Goal: Contribute content: Add original content to the website for others to see

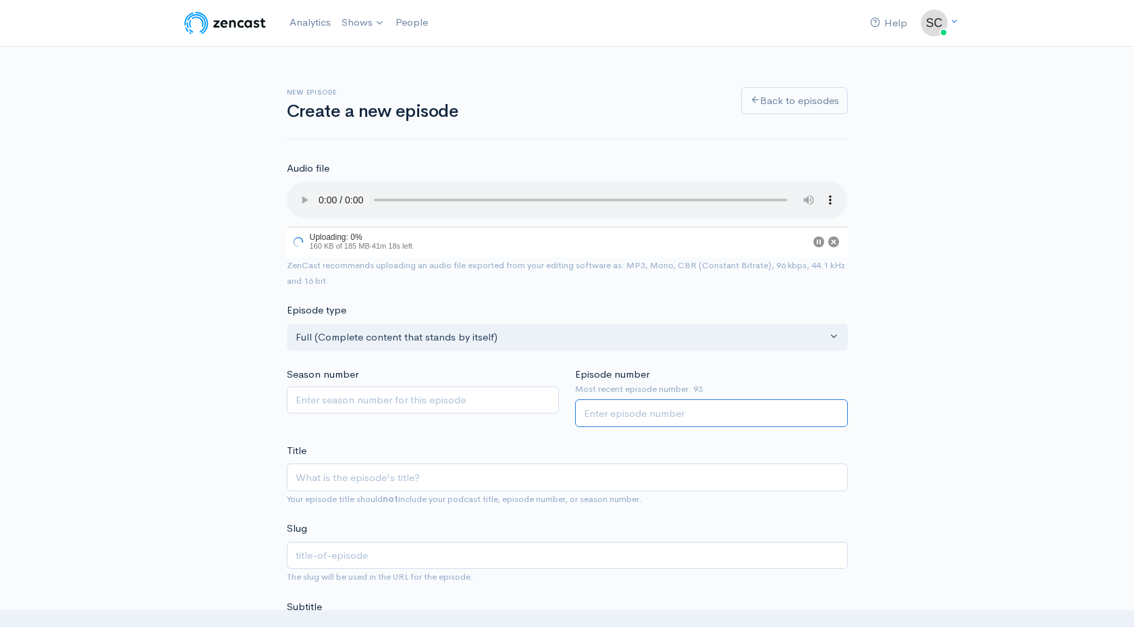
click at [579, 419] on input "Episode number" at bounding box center [711, 413] width 273 height 28
type input "94"
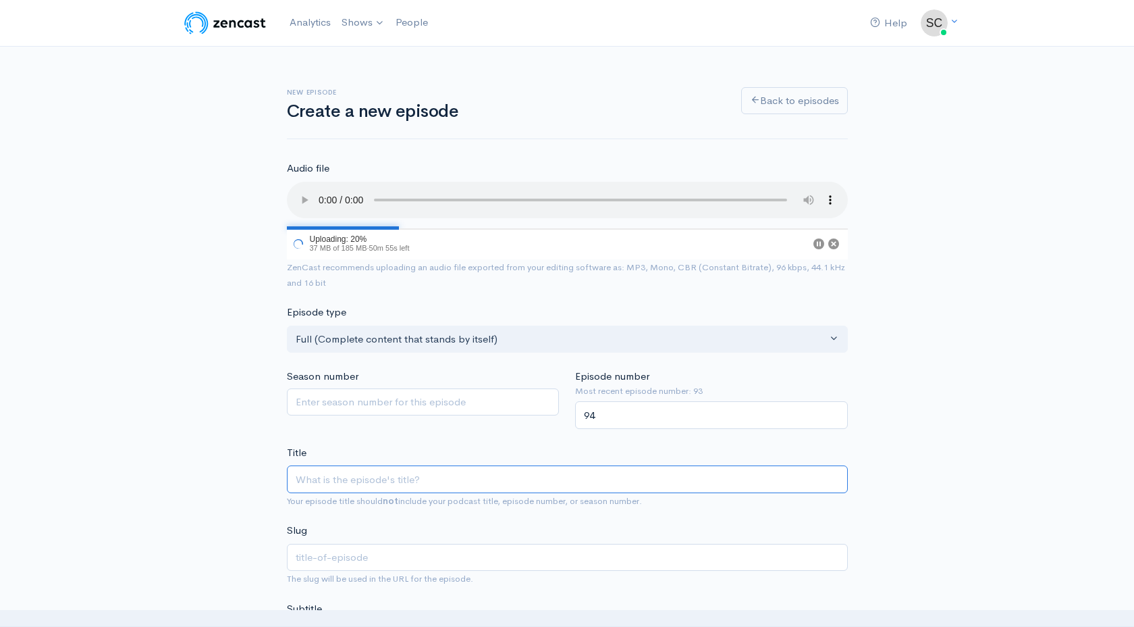
click at [356, 471] on input "Title" at bounding box center [567, 479] width 561 height 28
paste input "Help... I Texted My [PERSON_NAME]"
type input "Help... I Texted My [PERSON_NAME]"
type input "help-i-texted-my-[PERSON_NAME]"
click at [297, 479] on input "Help... I Texted My [PERSON_NAME]" at bounding box center [567, 479] width 561 height 28
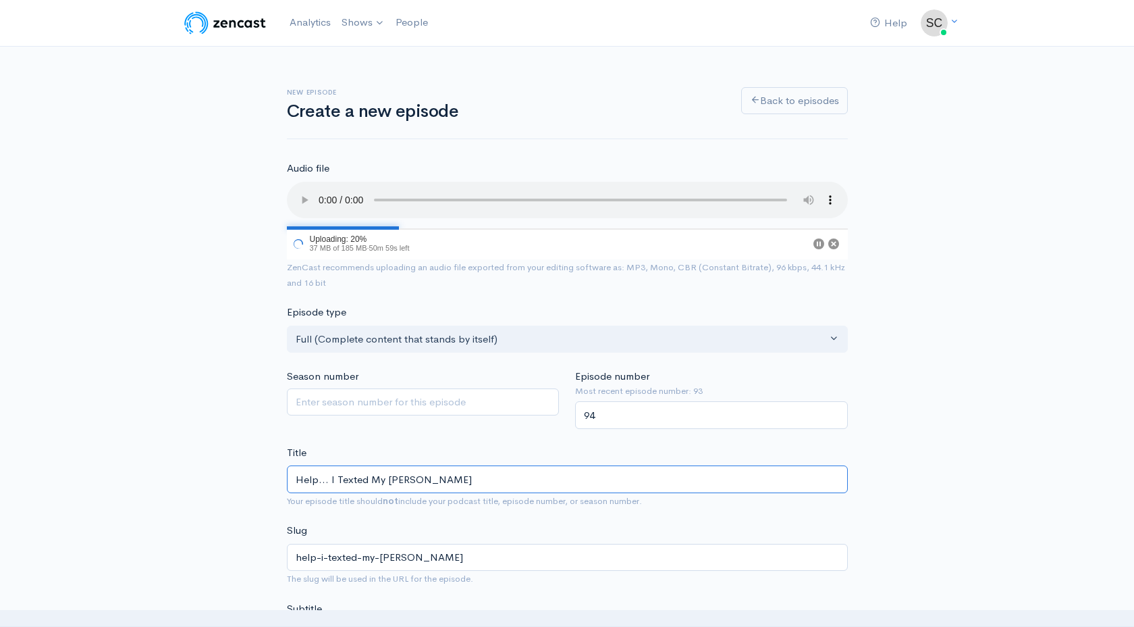
type input "EHelp... I Texted My [PERSON_NAME]"
type input "ehelp-i-texted-my-[PERSON_NAME]"
type input "EpHelp... I Texted My [PERSON_NAME]"
type input "ephelp-i-texted-my-[PERSON_NAME]"
type input "Ep Help... I Texted My [PERSON_NAME]"
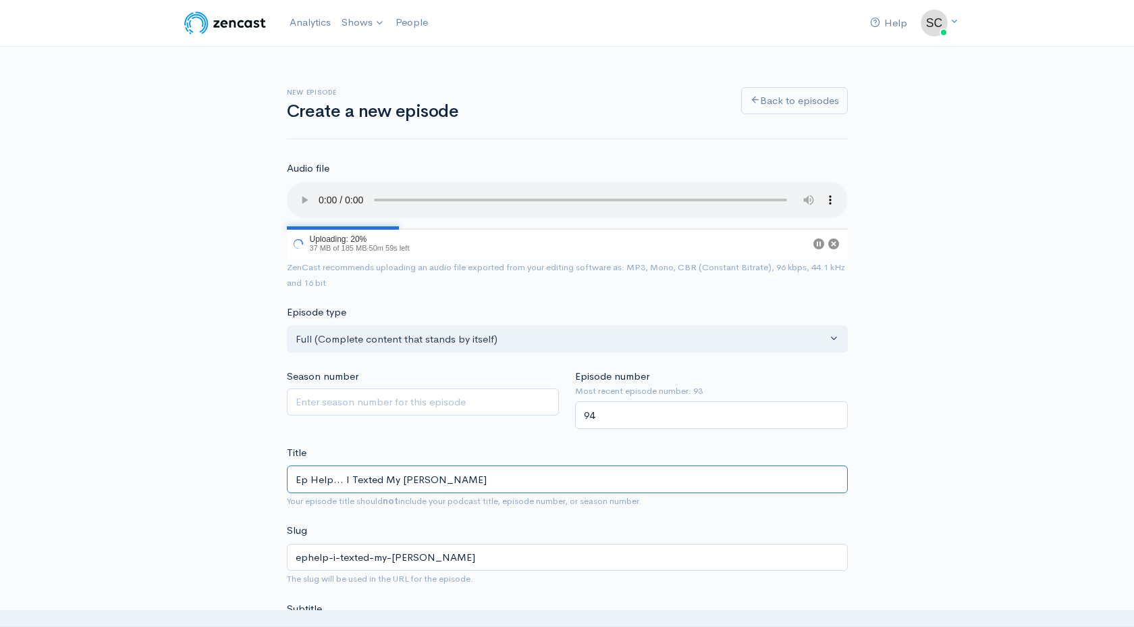
type input "ep-help-i-texted-my-[PERSON_NAME]"
type input "Ep 9Help... I Texted My [PERSON_NAME]"
type input "ep-9help-i-texted-my-[PERSON_NAME]"
type input "Ep 94Help... I Texted My [PERSON_NAME]"
type input "ep-94help-i-texted-my-[PERSON_NAME]"
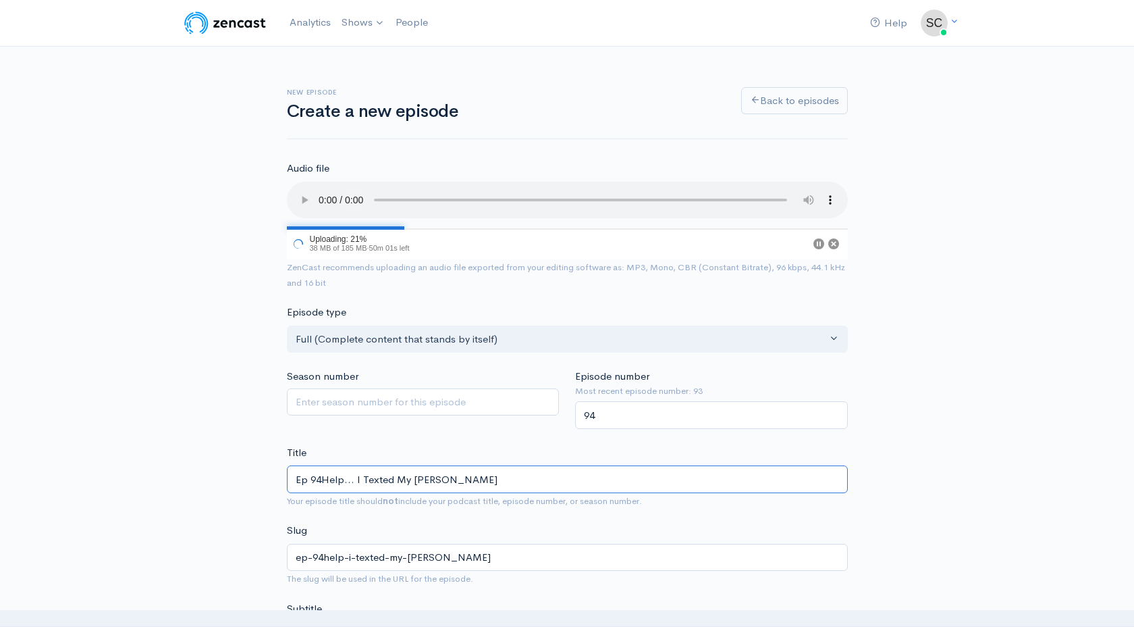
type input "Ep 94 Help... I Texted My [PERSON_NAME]"
type input "ep-94-help-i-texted-my-[PERSON_NAME]"
drag, startPoint x: 448, startPoint y: 478, endPoint x: 236, endPoint y: 479, distance: 212.0
click at [302, 488] on input "Ep 94 Help... I Texted My [PERSON_NAME]" at bounding box center [567, 479] width 561 height 28
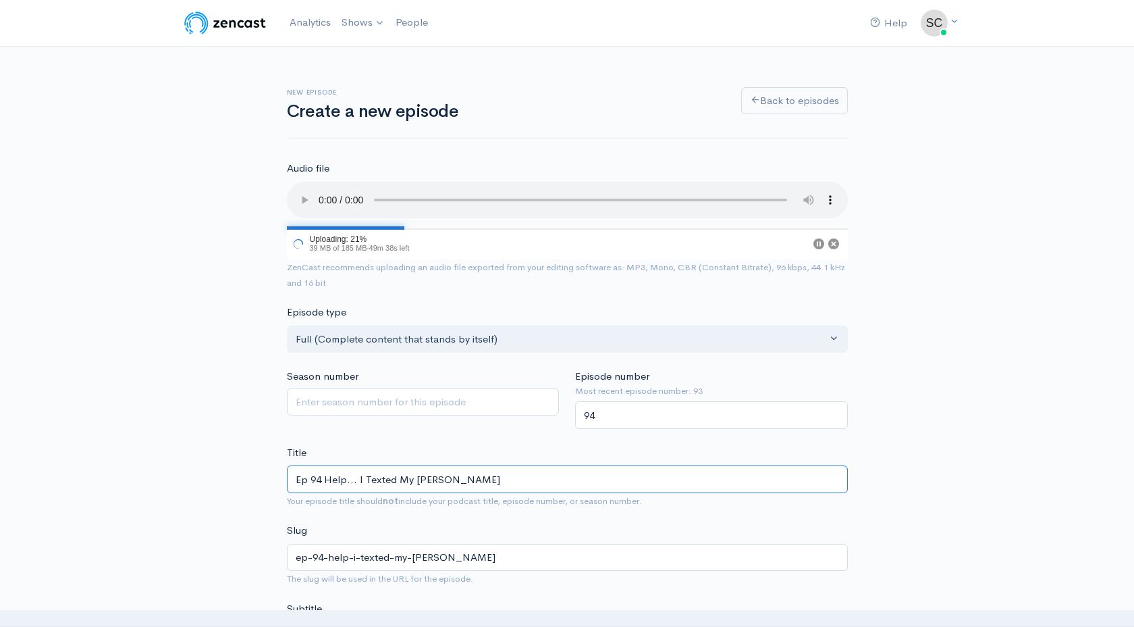
drag, startPoint x: 324, startPoint y: 479, endPoint x: 241, endPoint y: 479, distance: 83.1
paste input "94| Touchdowns and Tirramisu"
type input "Ep94| Touchdowns and Tirramisu Help... I Texted My [PERSON_NAME]"
type input "ep94-touchdowns-and-tirramisu-help-i-texted-my-[PERSON_NAME]"
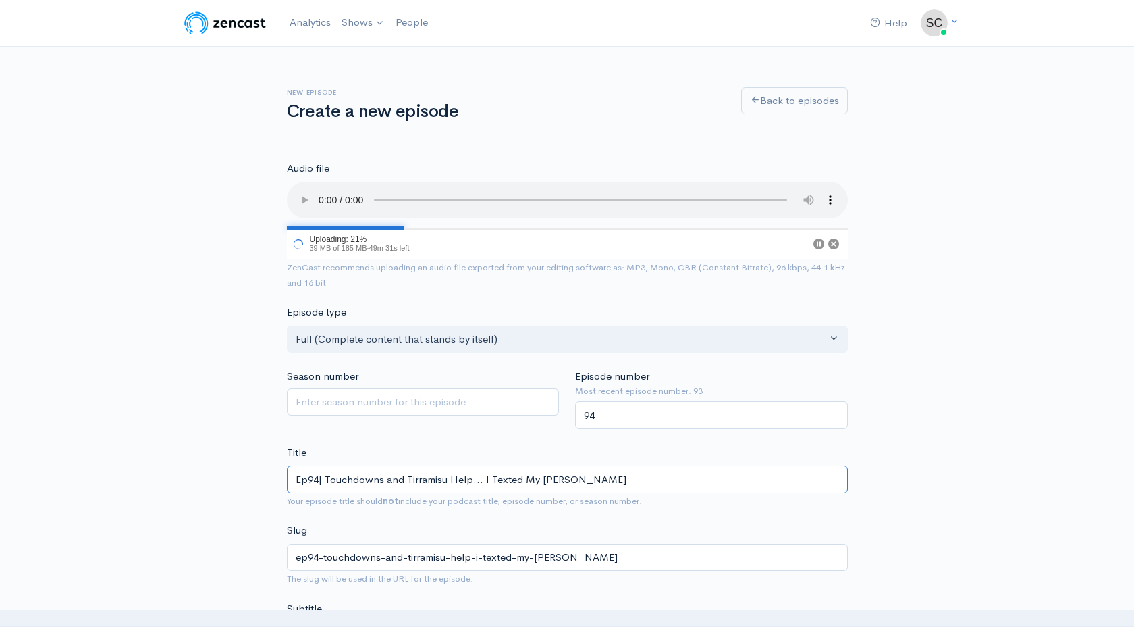
drag, startPoint x: 447, startPoint y: 481, endPoint x: 328, endPoint y: 481, distance: 118.8
click at [328, 481] on input "Ep94| Touchdowns and Tirramisu Help... I Texted My [PERSON_NAME]" at bounding box center [567, 479] width 561 height 28
type input "Ep94| THelp... I Texted My [PERSON_NAME]"
type input "ep94-thelp-i-texted-my-[PERSON_NAME]"
type input "Ep94| Help... I Texted My [PERSON_NAME]"
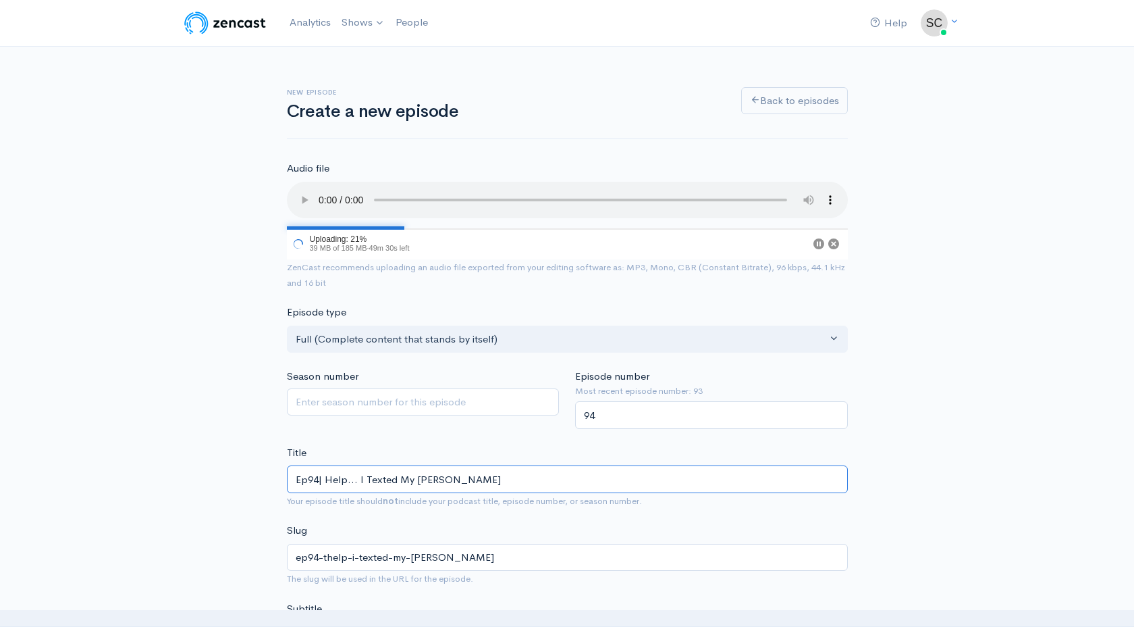
type input "ep94-help-i-texted-my-[PERSON_NAME]"
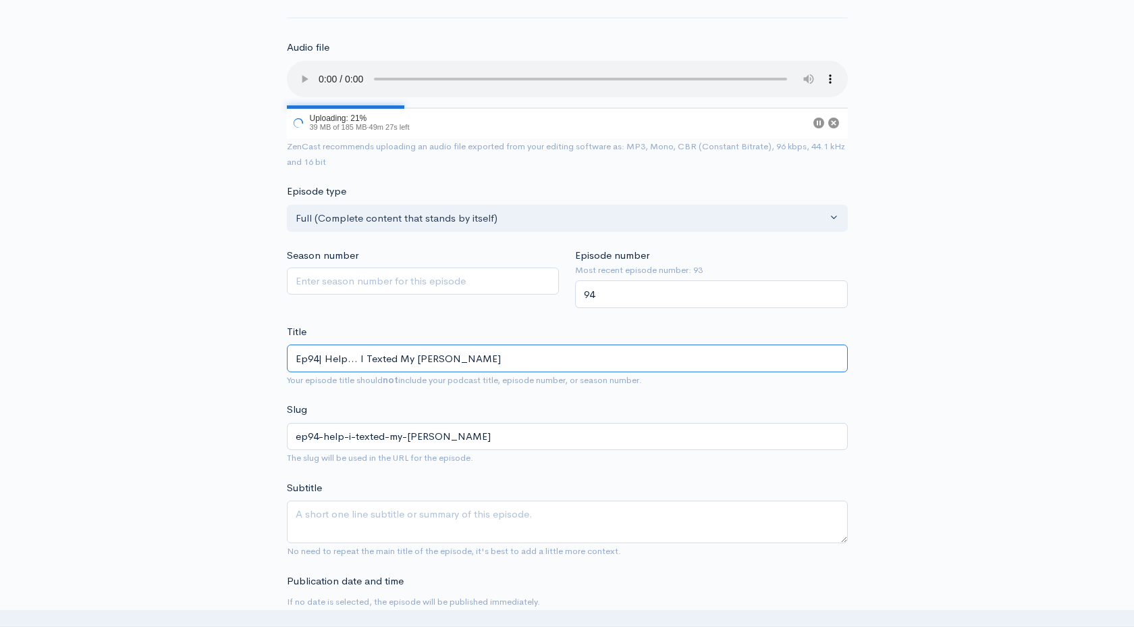
scroll to position [123, 0]
type input "Ep94| Help... I Texted My [PERSON_NAME]"
click at [390, 502] on textarea "Subtitle" at bounding box center [567, 519] width 561 height 43
paste textarea "ouchdowns and Tirramisu"
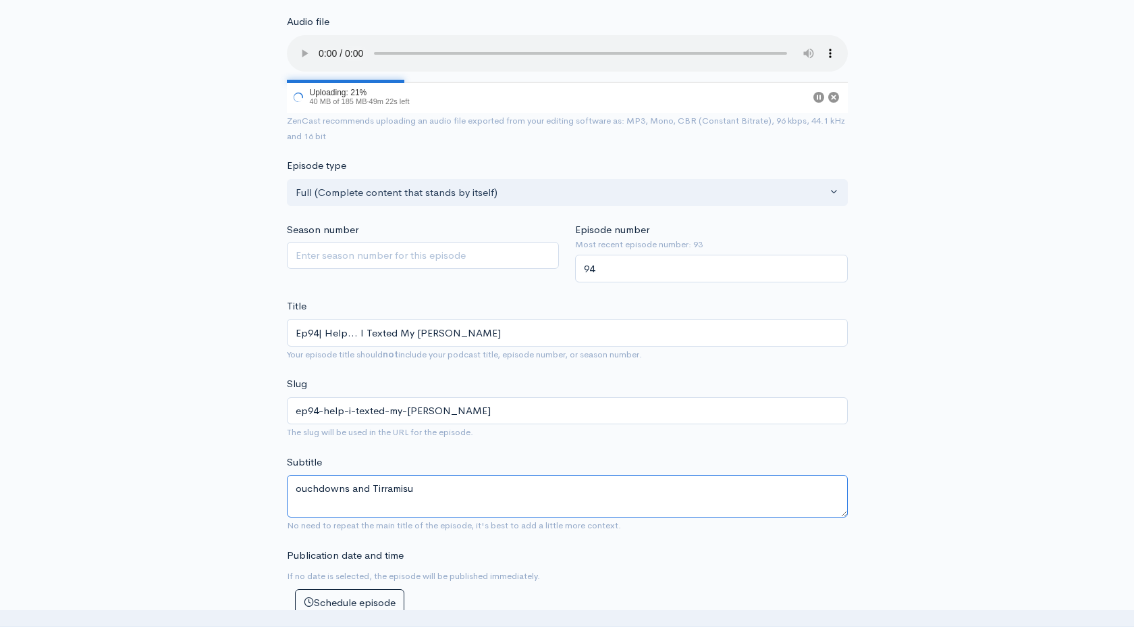
scroll to position [151, 0]
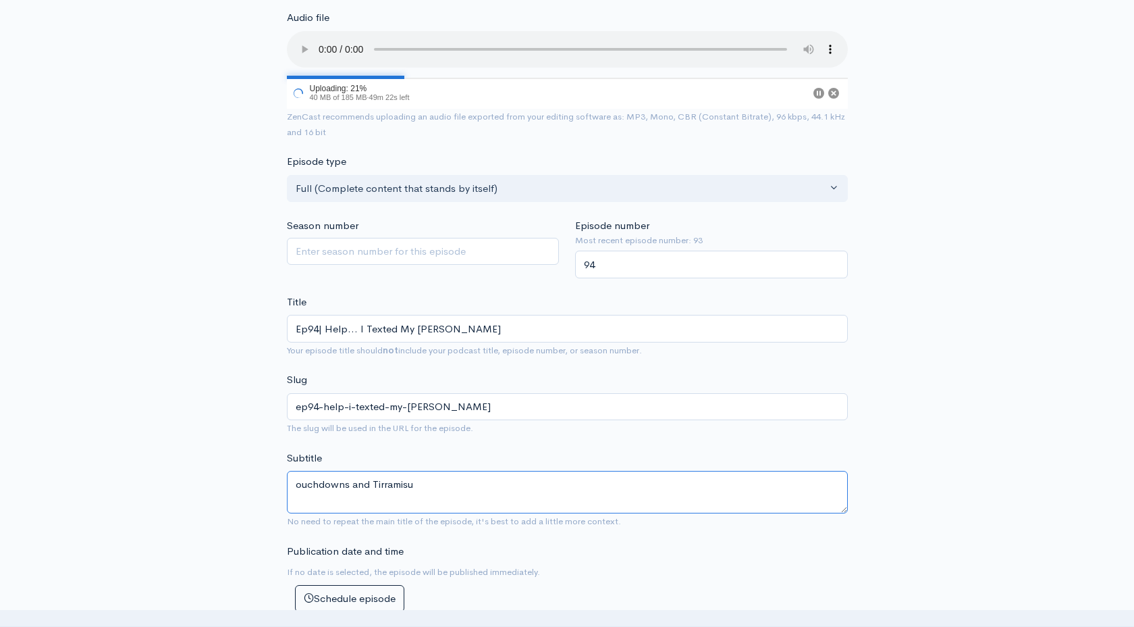
click at [296, 483] on textarea "ouchdowns and Tirramisu" at bounding box center [567, 492] width 561 height 43
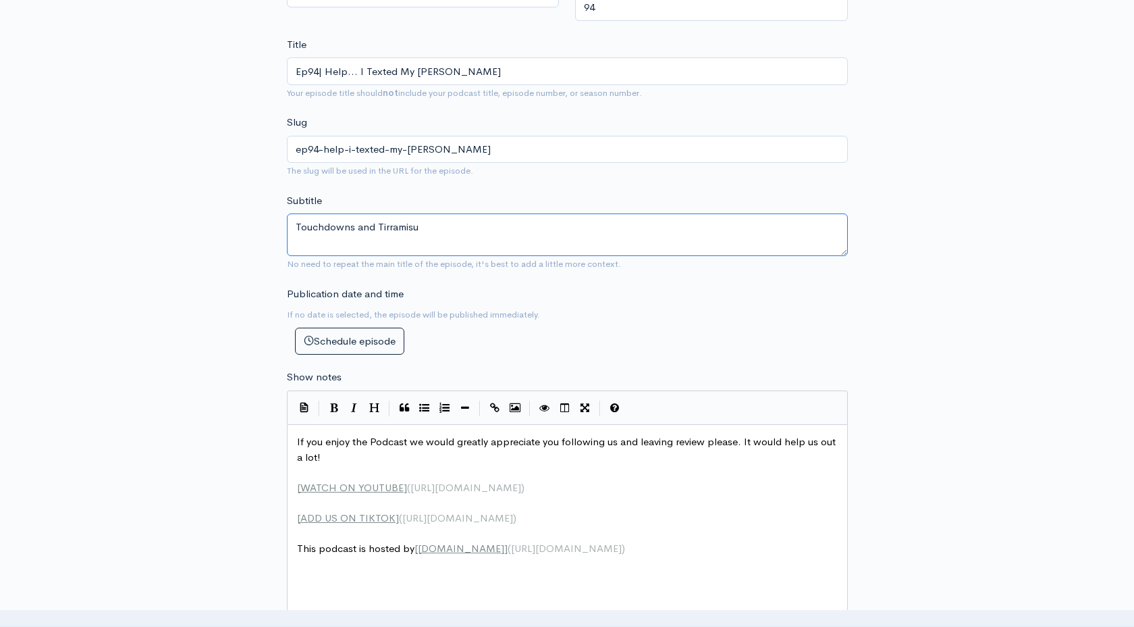
scroll to position [413, 0]
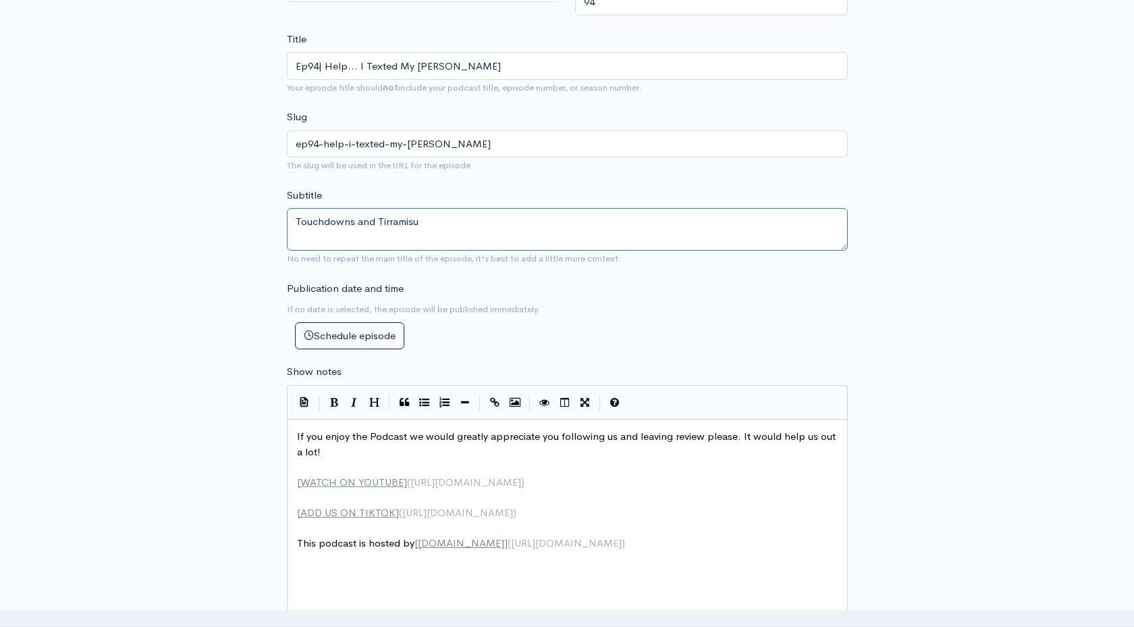
type textarea "Touchdowns and Tirramisu"
click at [294, 435] on pre "If you enjoy the Podcast we would greatly appreciate you following us and leavi…" at bounding box center [567, 444] width 546 height 30
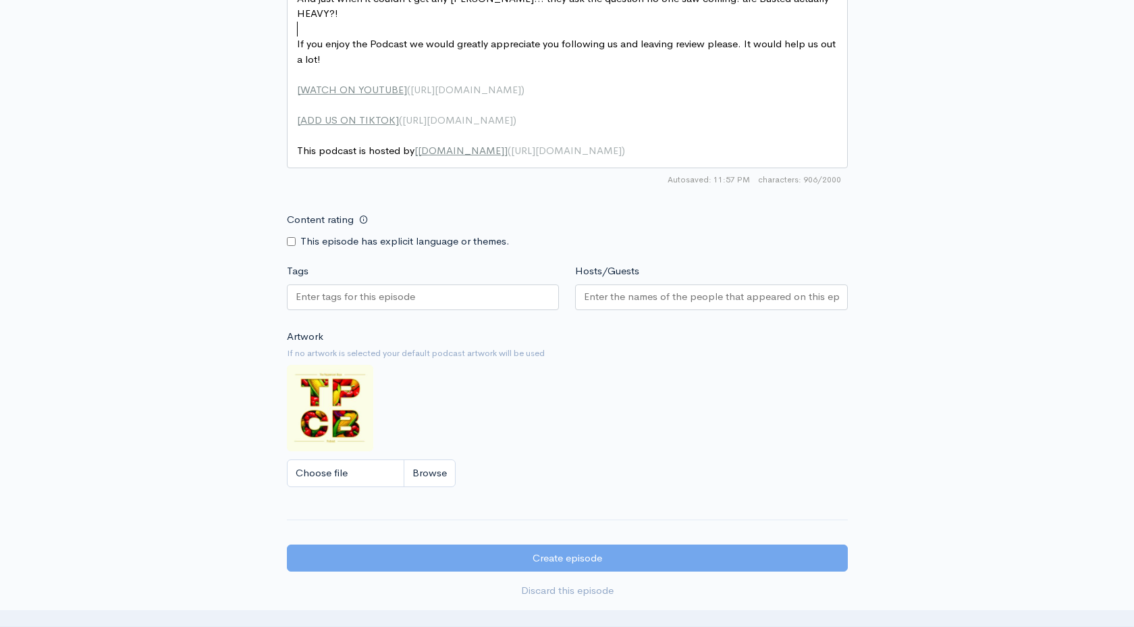
scroll to position [959, 0]
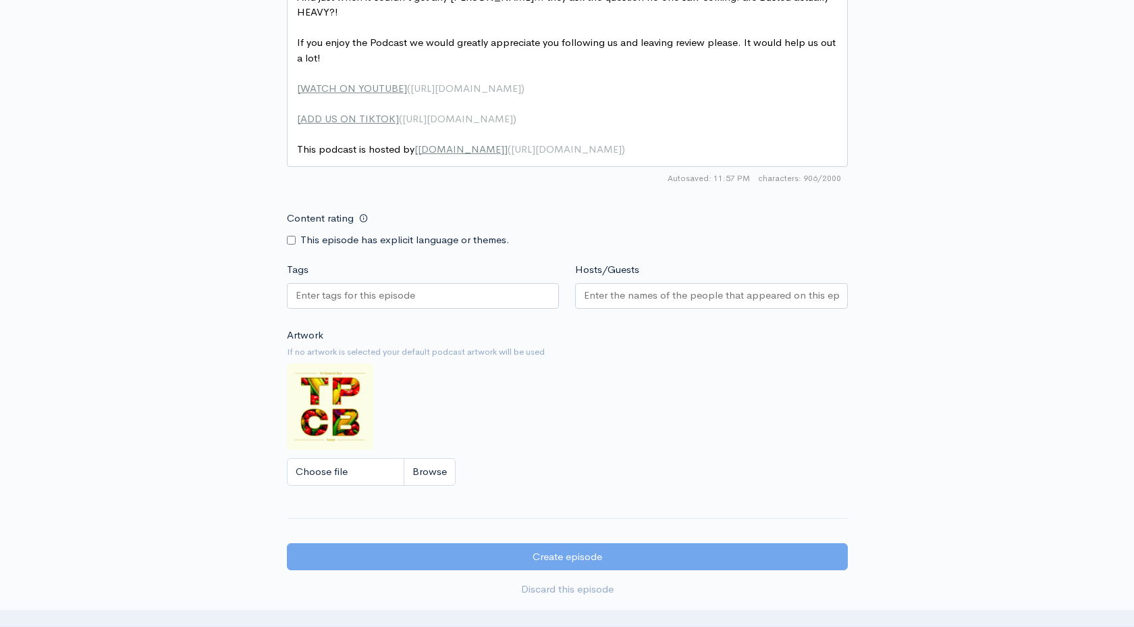
click at [382, 288] on input "Tags" at bounding box center [357, 296] width 122 height 16
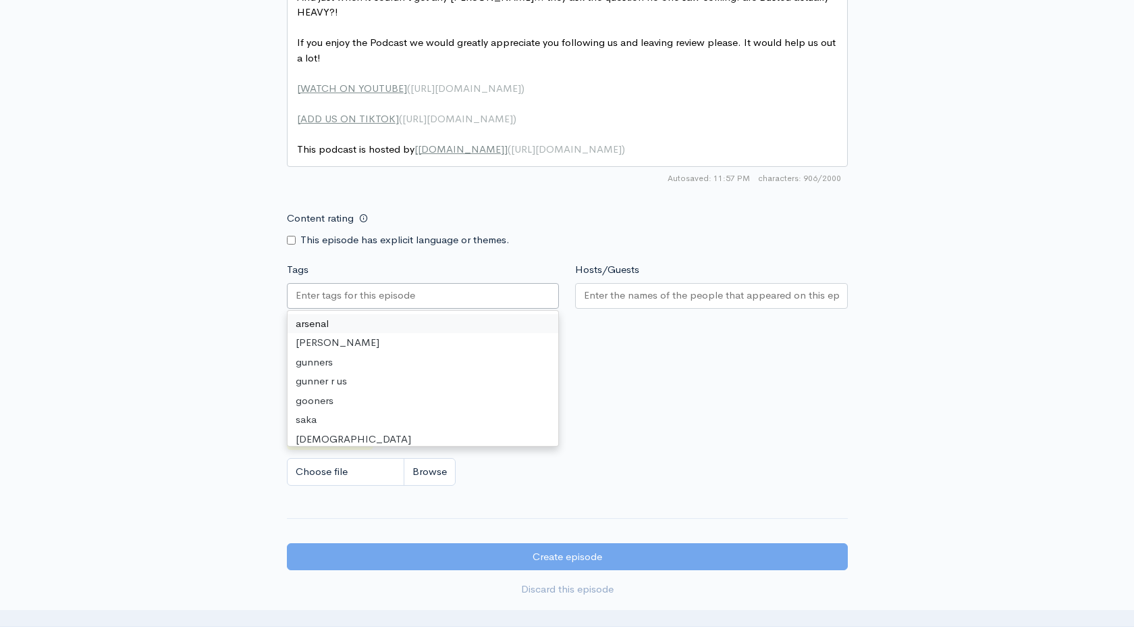
click at [644, 283] on div at bounding box center [711, 296] width 273 height 26
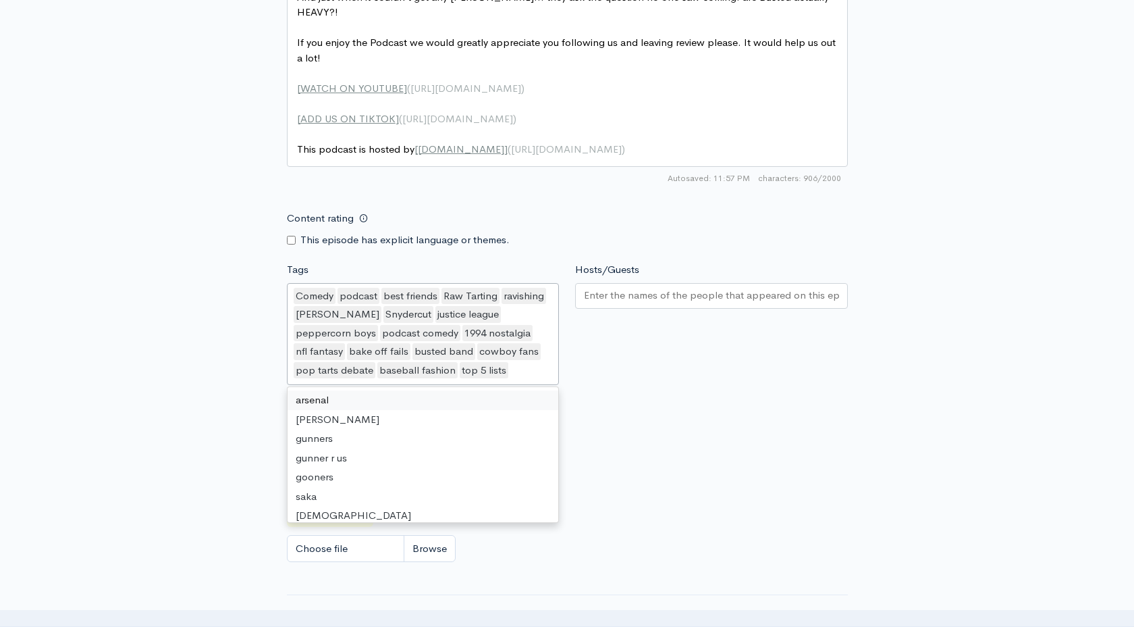
scroll to position [3, 0]
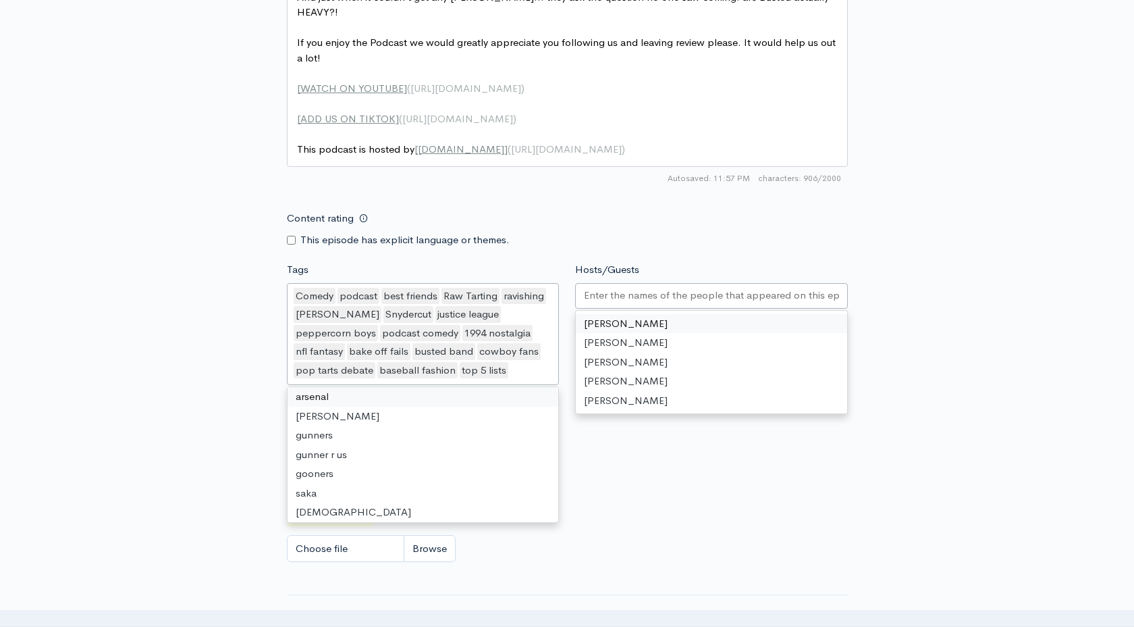
click at [617, 288] on input "Hosts/Guests" at bounding box center [711, 296] width 255 height 16
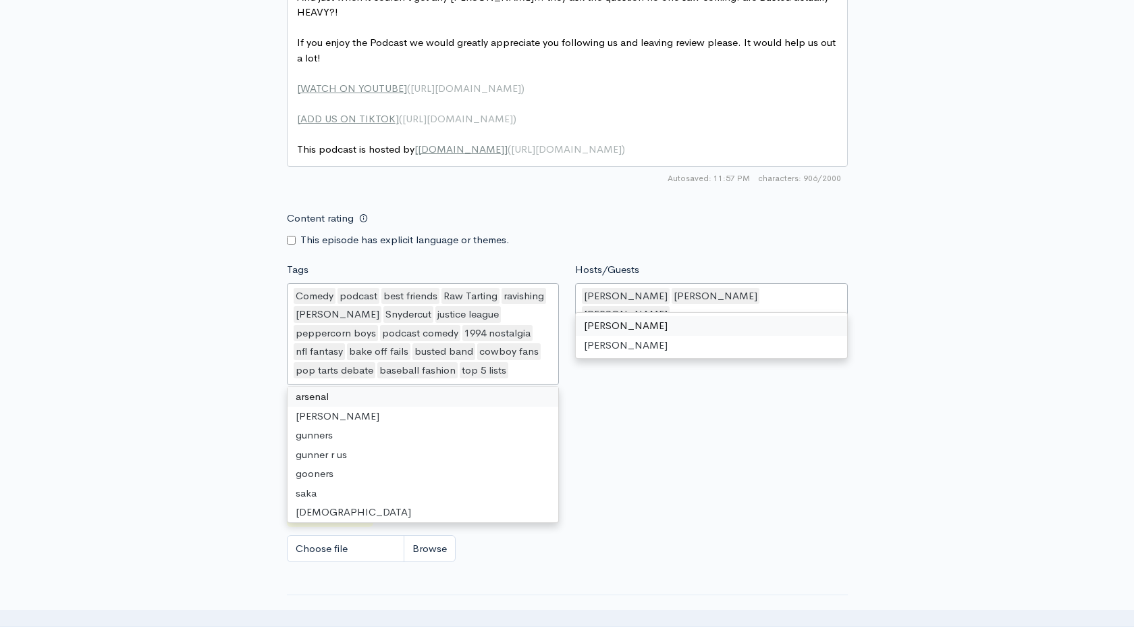
click at [666, 404] on div "Artwork If no artwork is selected your default podcast artwork will be used Cho…" at bounding box center [567, 487] width 561 height 166
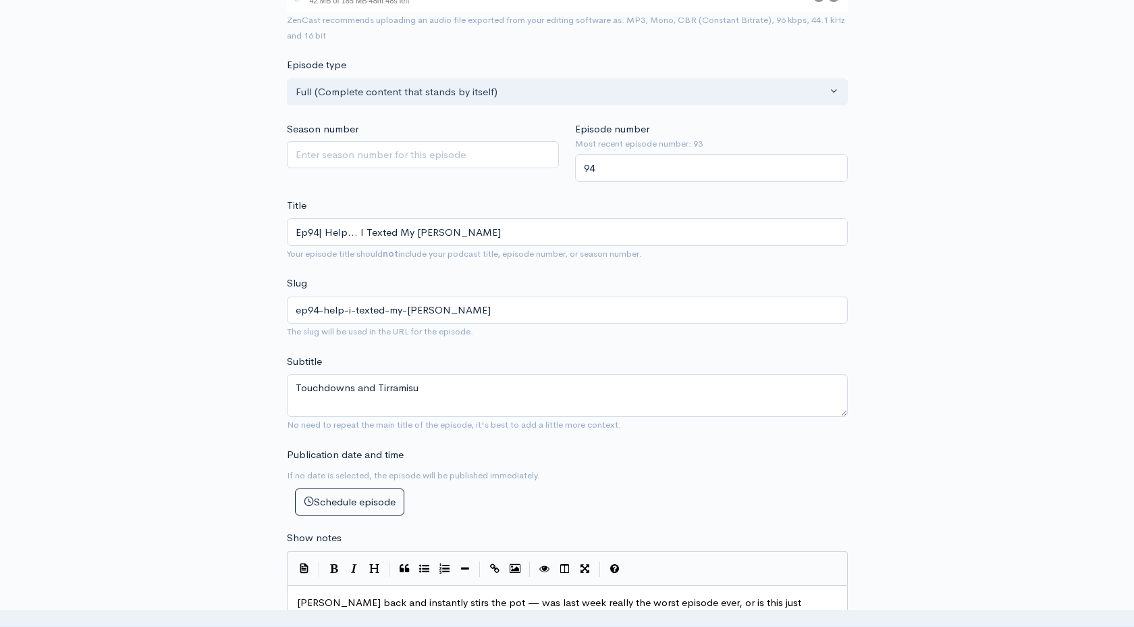
scroll to position [254, 0]
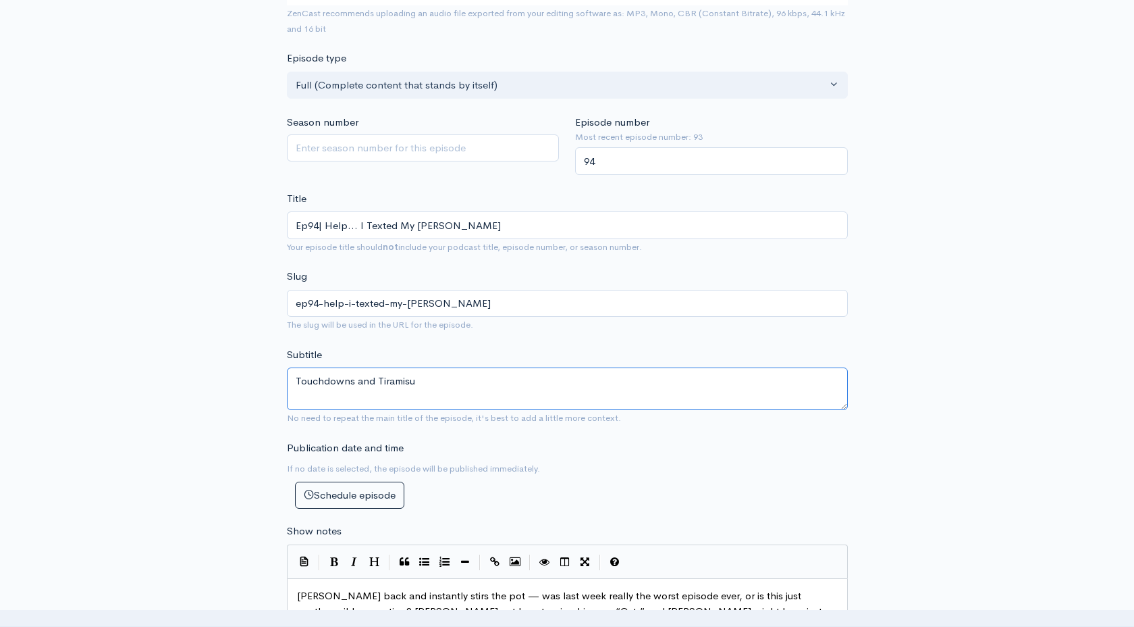
drag, startPoint x: 427, startPoint y: 379, endPoint x: 288, endPoint y: 378, distance: 139.1
click at [288, 378] on textarea "Touchdowns and Tiramisu" at bounding box center [567, 388] width 561 height 43
type textarea "Touchdowns and Tiramisu"
drag, startPoint x: 452, startPoint y: 221, endPoint x: 324, endPoint y: 223, distance: 127.6
click at [324, 223] on input "Ep94| Help... I Texted My [PERSON_NAME]" at bounding box center [567, 225] width 561 height 28
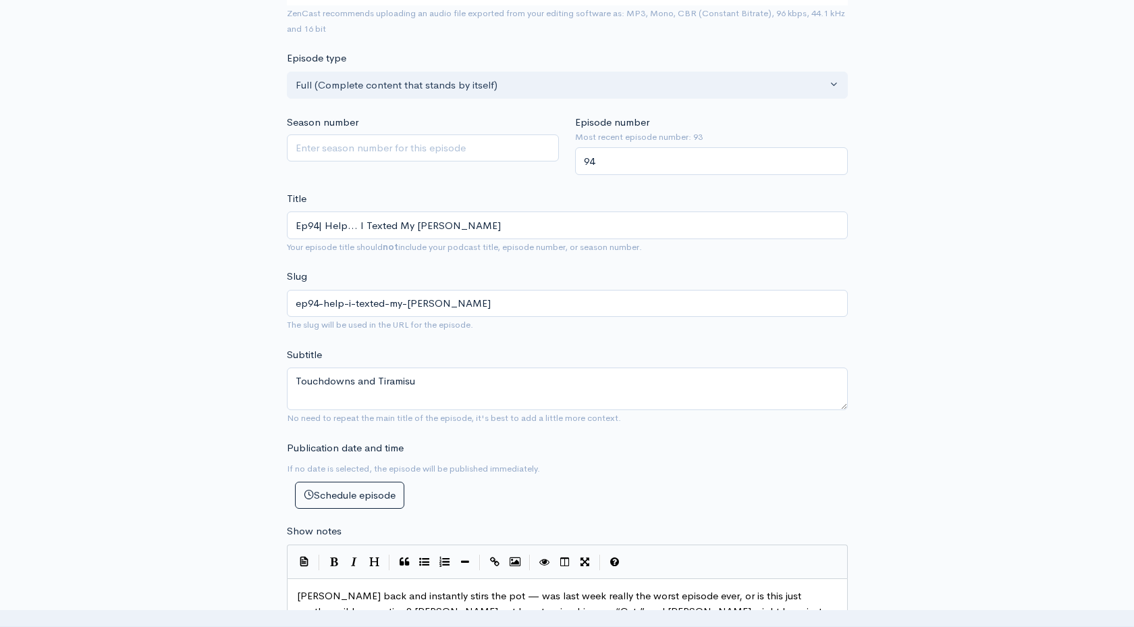
click at [198, 258] on div "New episode Create a new episode Back to episodes Audio file 23 Uploading: 23% …" at bounding box center [567, 597] width 770 height 1608
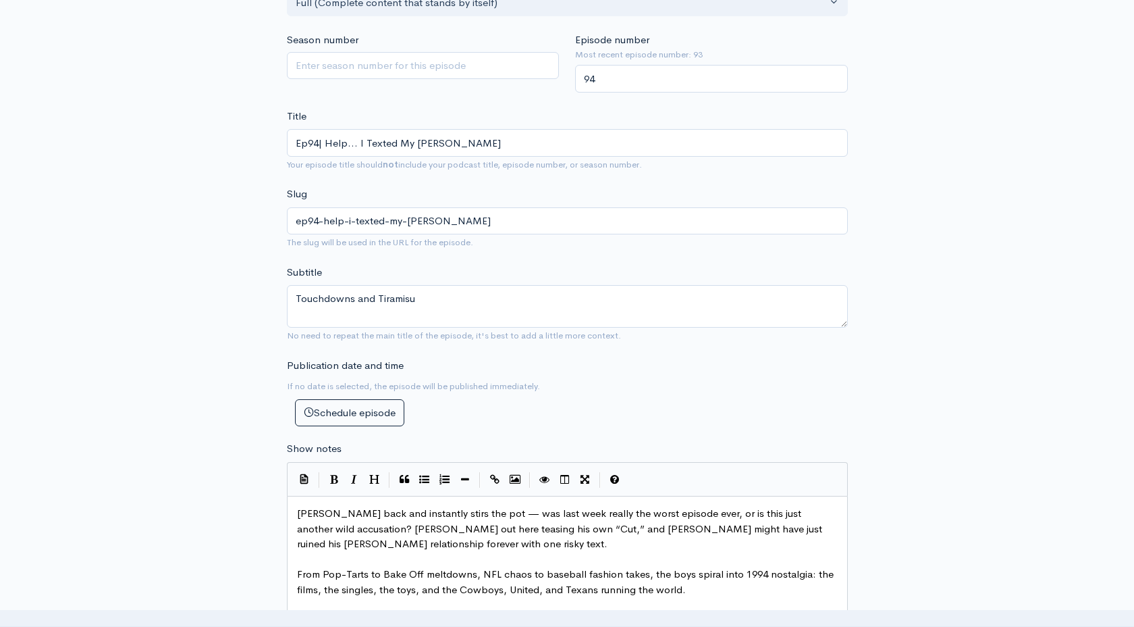
scroll to position [340, 0]
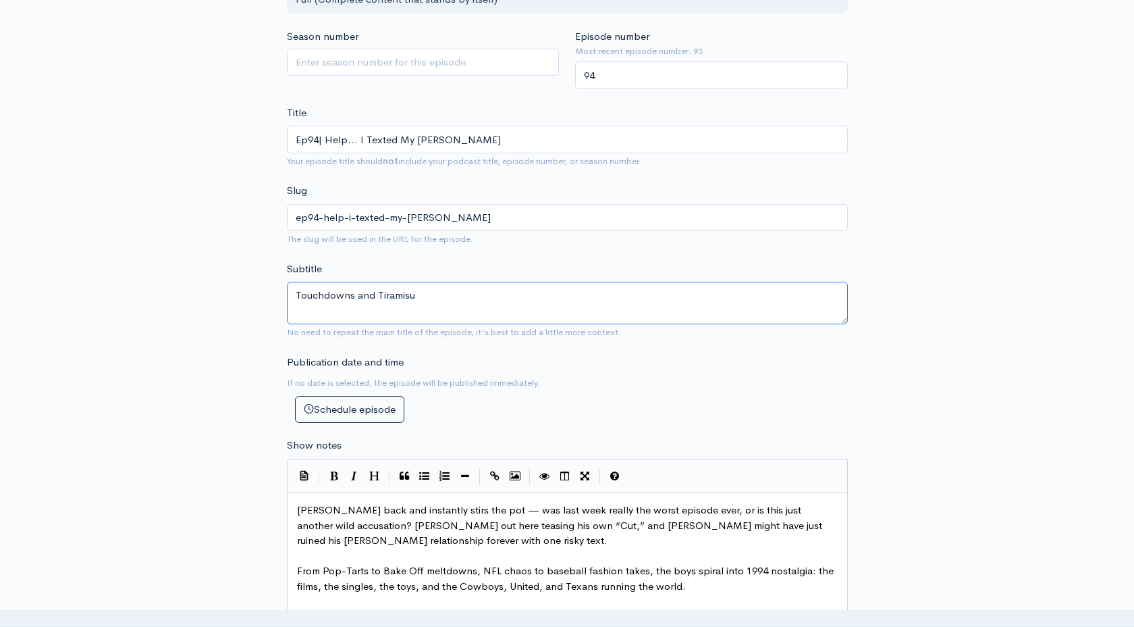
drag, startPoint x: 421, startPoint y: 294, endPoint x: 273, endPoint y: 290, distance: 147.9
click at [273, 290] on div "New episode Create a new episode Back to episodes Audio file 24 Uploading: 24% …" at bounding box center [567, 511] width 770 height 1608
click at [434, 305] on textarea "Touchdowns and Tiramisu" at bounding box center [567, 303] width 561 height 43
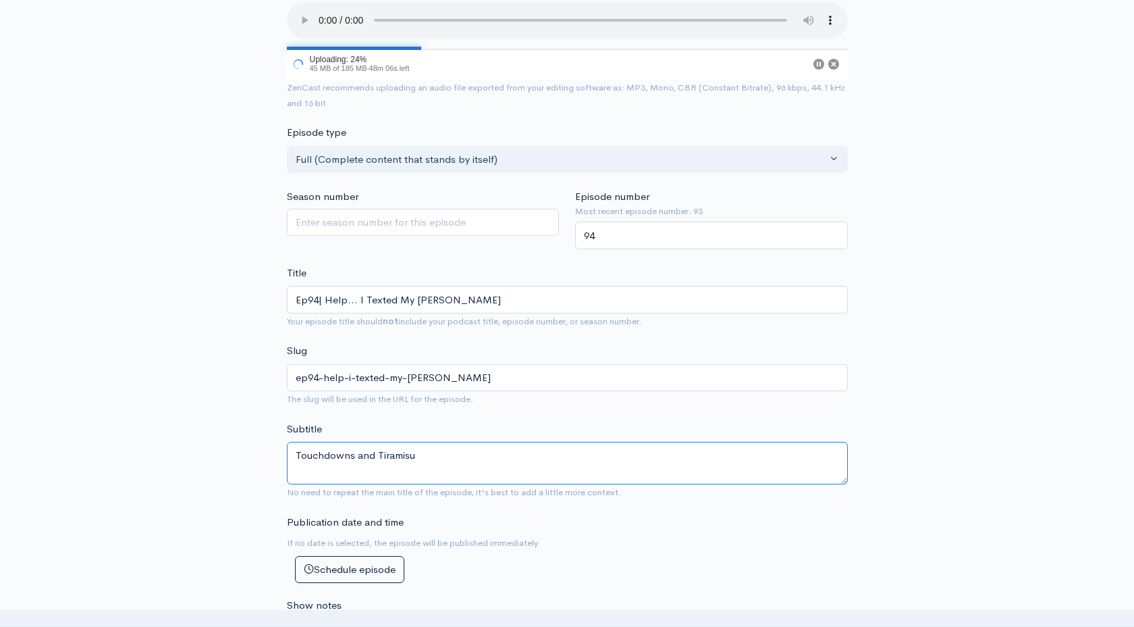
scroll to position [157, 0]
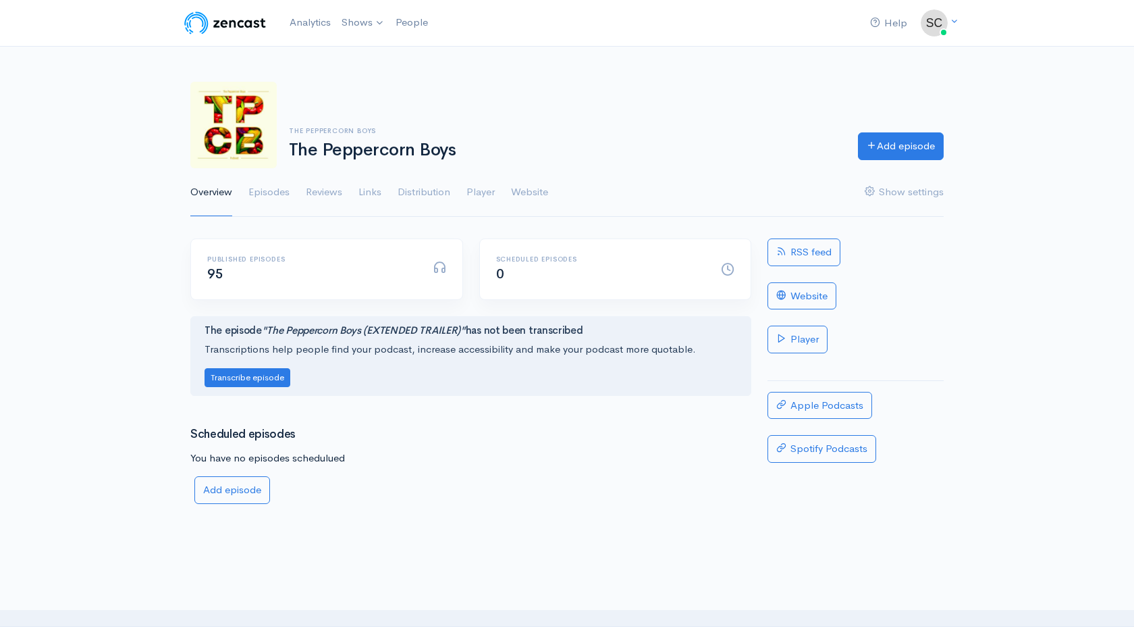
scroll to position [69, 0]
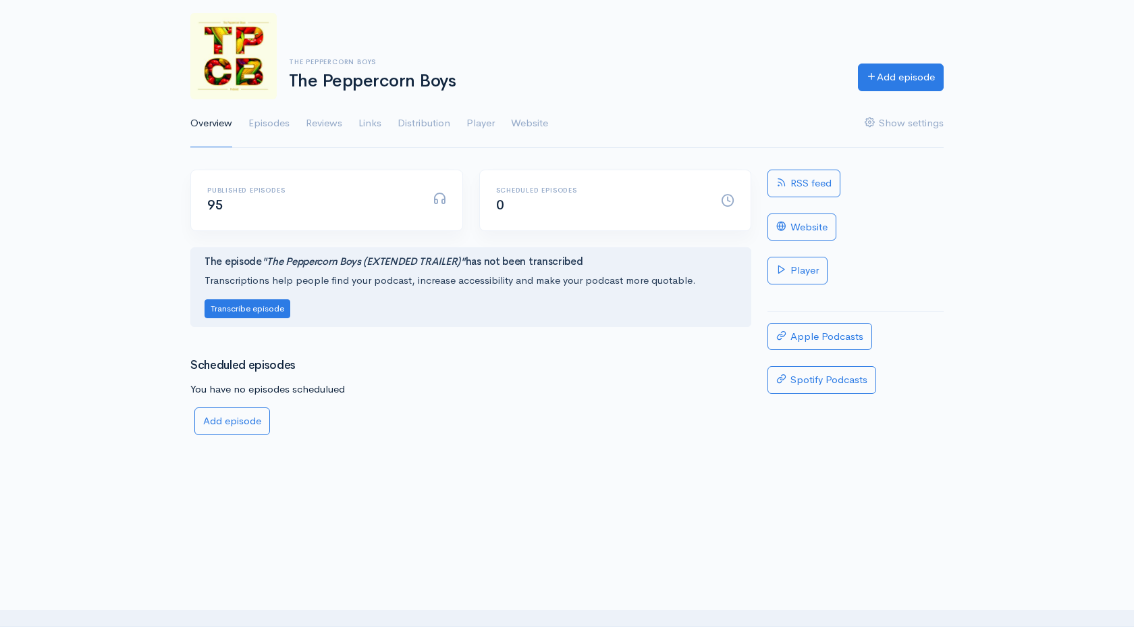
click at [111, 221] on div "Help Notifications View all Your profile Team settings Default team Current Log…" at bounding box center [567, 211] width 1134 height 560
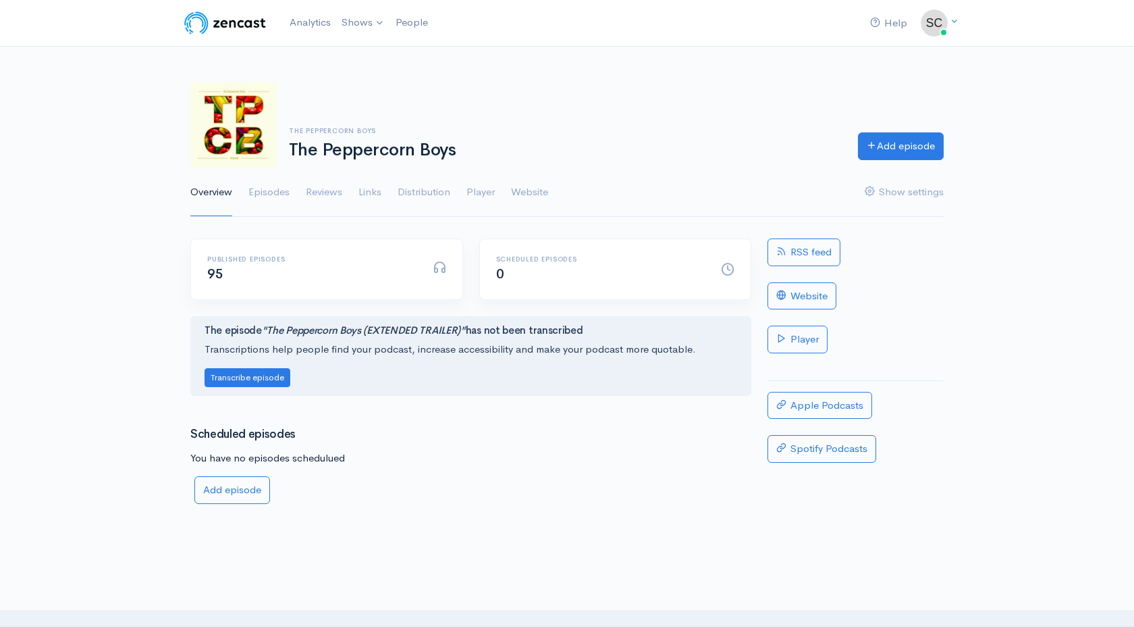
click at [908, 159] on div "The Peppercorn boys The Peppercorn Boys Add episode" at bounding box center [567, 125] width 770 height 86
click at [910, 155] on link "Add episode" at bounding box center [901, 144] width 86 height 28
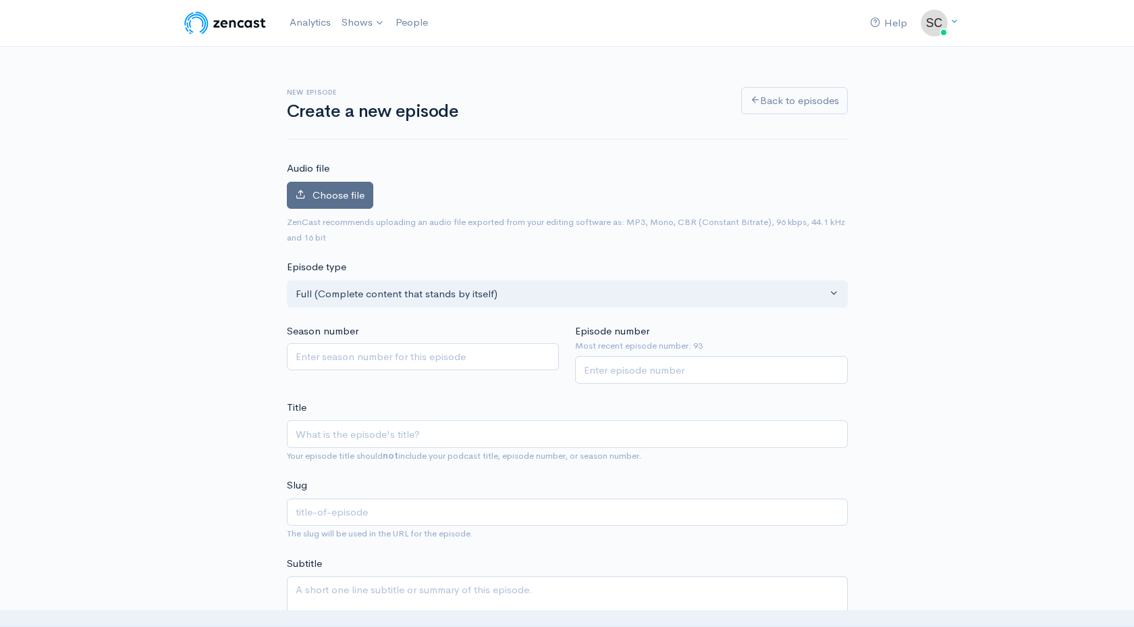
click at [325, 196] on span "Choose file" at bounding box center [339, 194] width 52 height 13
click at [0, 0] on input "Choose file" at bounding box center [0, 0] width 0 height 0
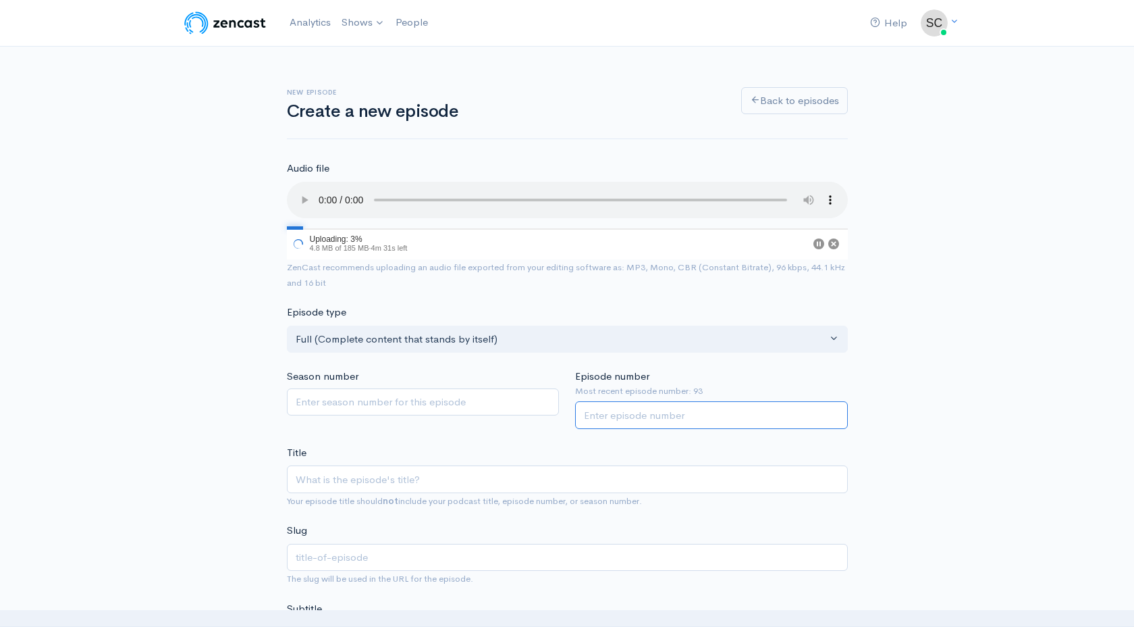
click at [613, 418] on input "Episode number" at bounding box center [711, 415] width 273 height 28
type input "94"
click at [419, 480] on input "Title" at bounding box center [567, 479] width 561 height 28
paste input "Ep94| Help... I Texted My [PERSON_NAME]"
type input "Ep94| Help... I Texted My [PERSON_NAME]"
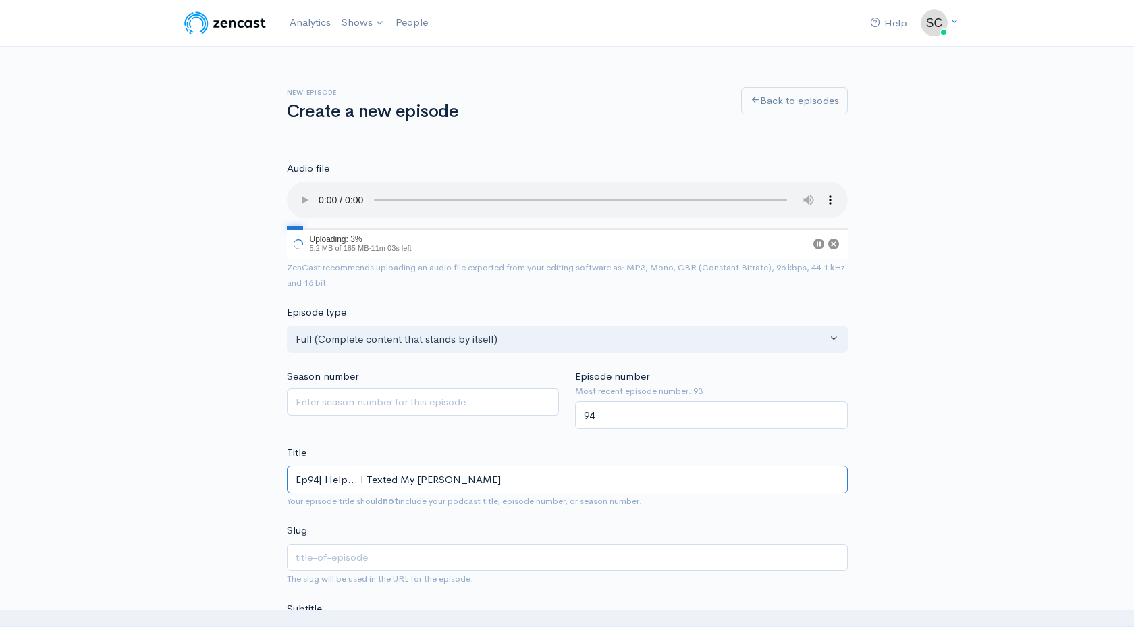
type input "ep94-help-i-texted-my-[PERSON_NAME]"
type input "Ep94| Help... I Texted My [PERSON_NAME]"
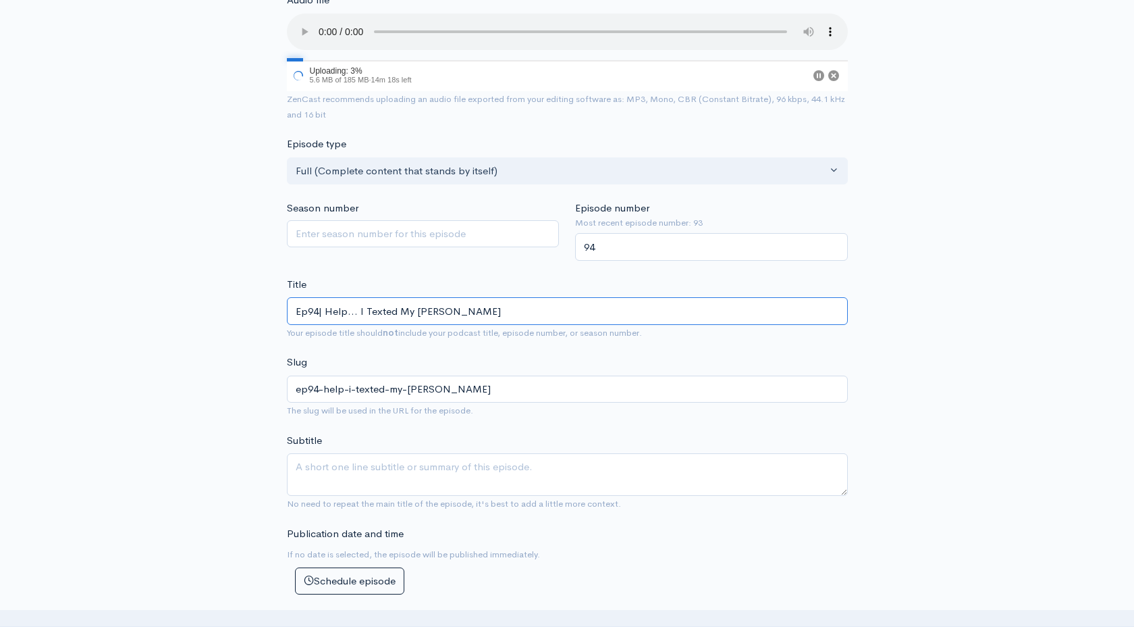
scroll to position [172, 0]
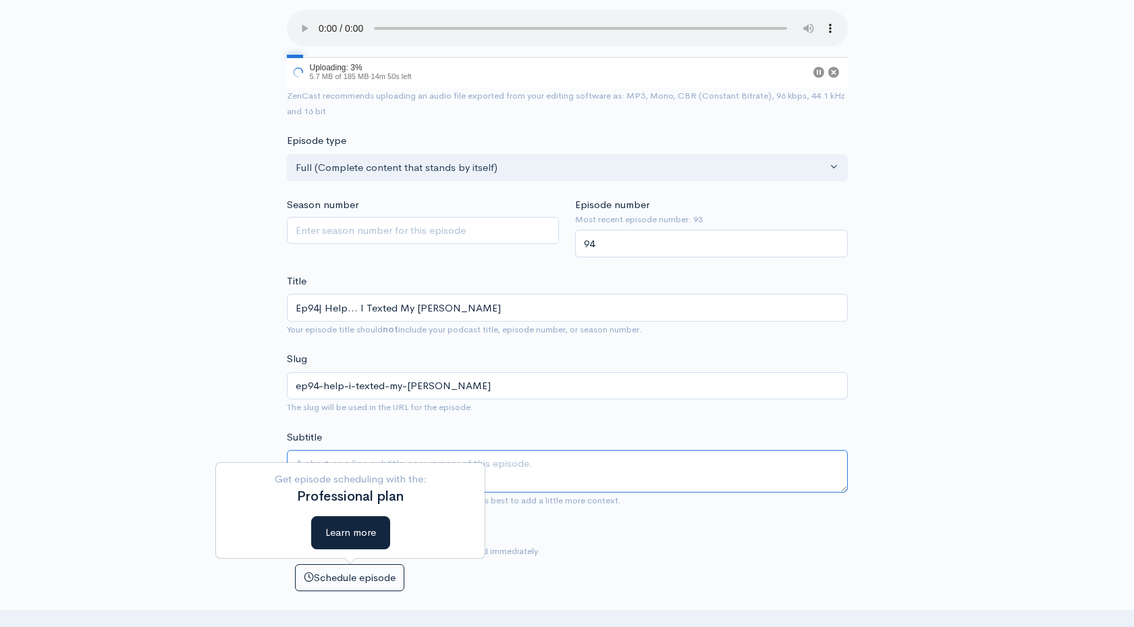
click at [382, 458] on textarea "Subtitle" at bounding box center [567, 471] width 561 height 43
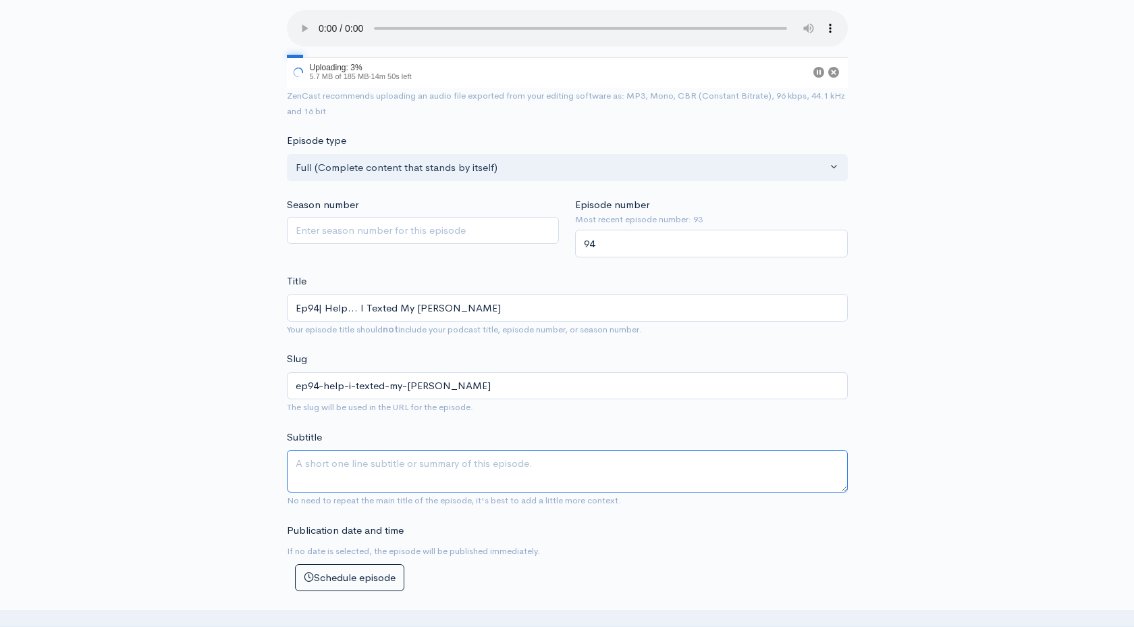
paste textarea "Touchdowns and Tiramisu"
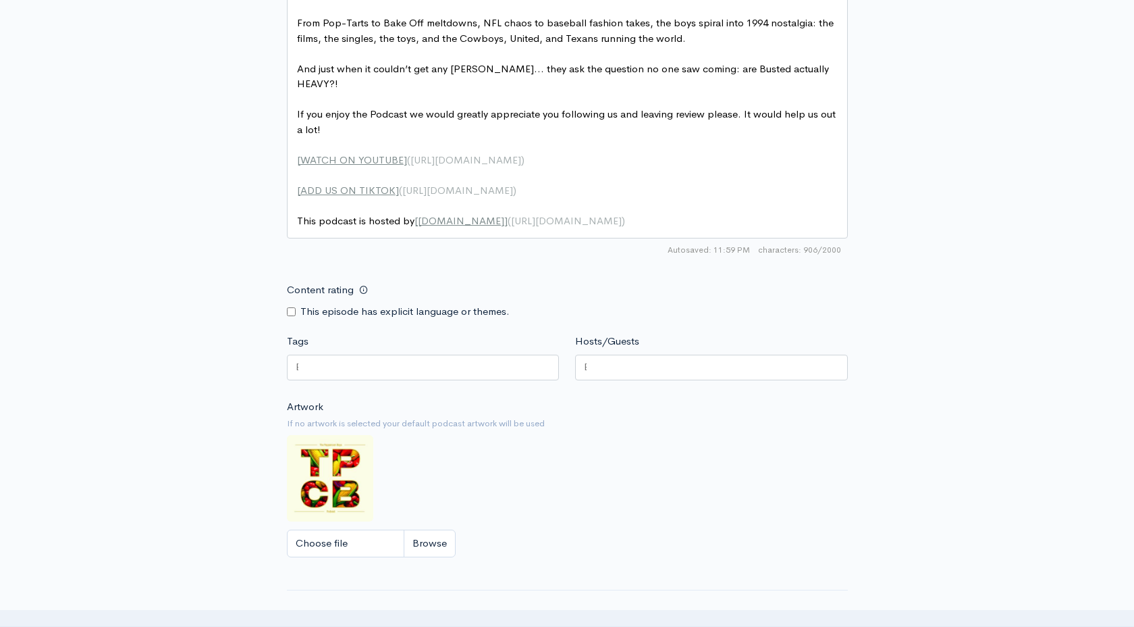
scroll to position [892, 0]
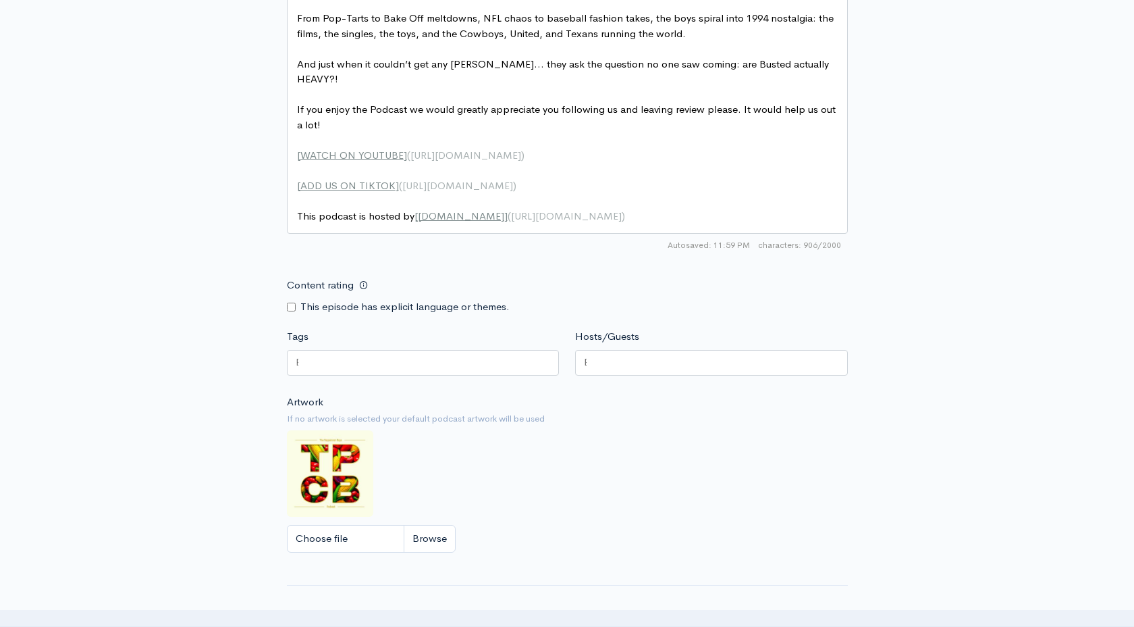
type textarea "Touchdowns and Tiramisu"
click at [465, 350] on div at bounding box center [423, 363] width 273 height 26
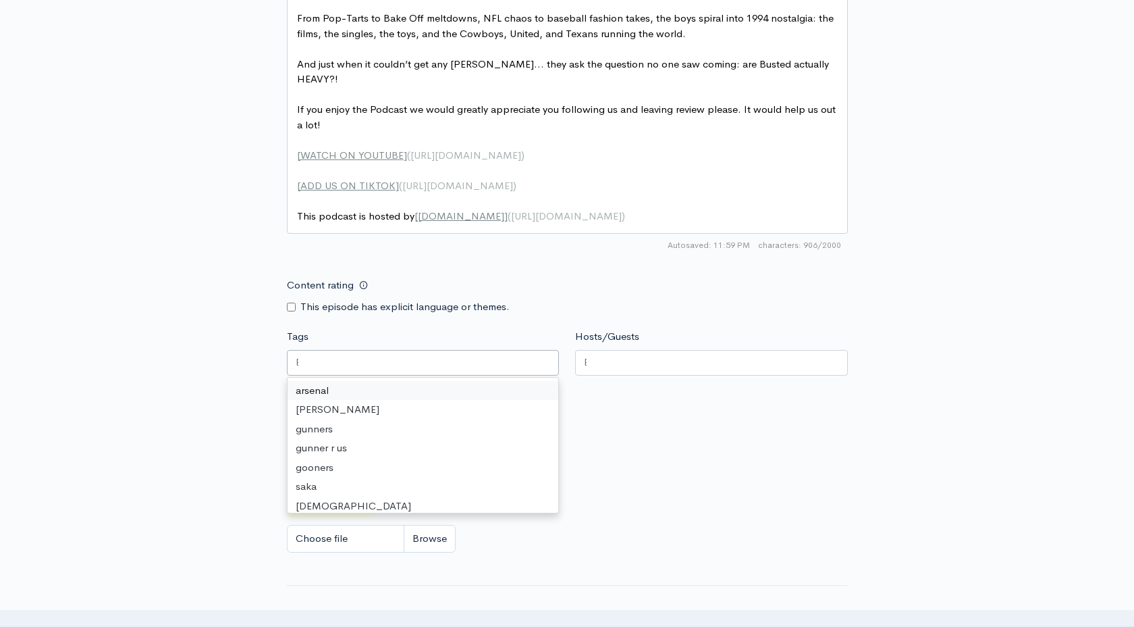
click at [409, 350] on div at bounding box center [423, 363] width 273 height 26
paste input "text"
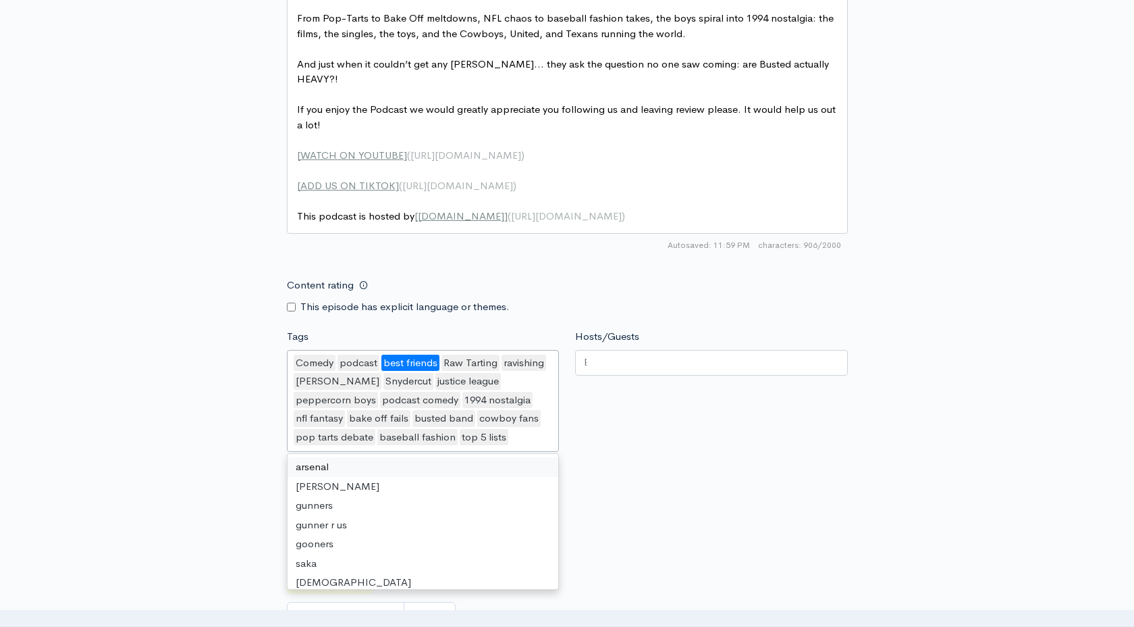
scroll to position [3, 0]
click at [423, 354] on div "best friends" at bounding box center [410, 362] width 58 height 17
click at [646, 355] on div at bounding box center [711, 363] width 273 height 26
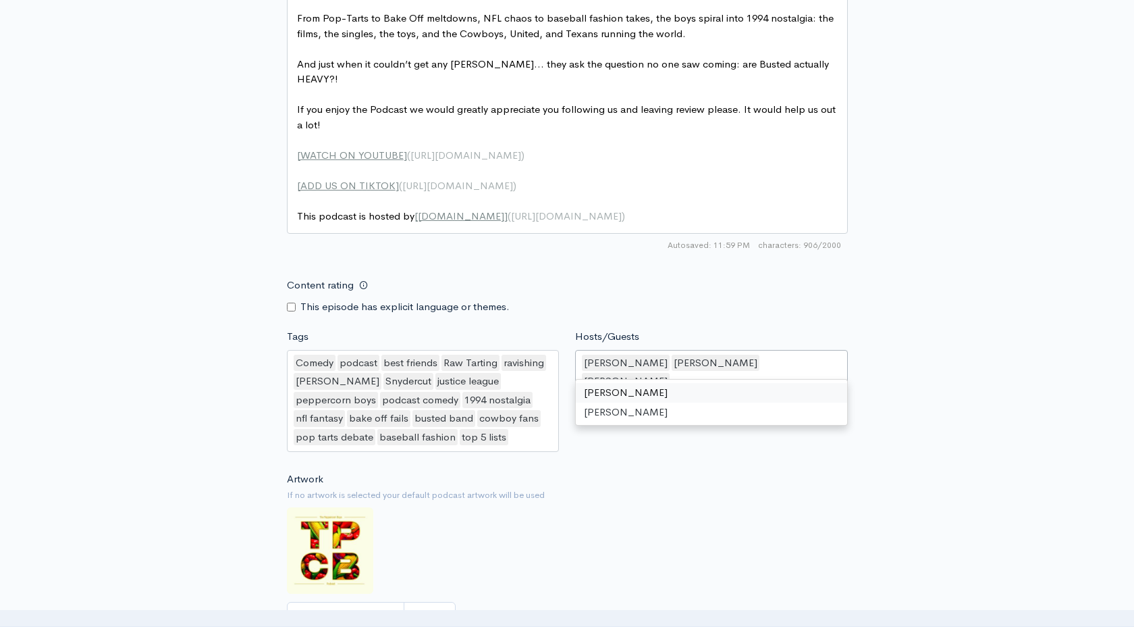
click at [622, 488] on div "Artwork If no artwork is selected your default podcast artwork will be used Cho…" at bounding box center [567, 554] width 561 height 166
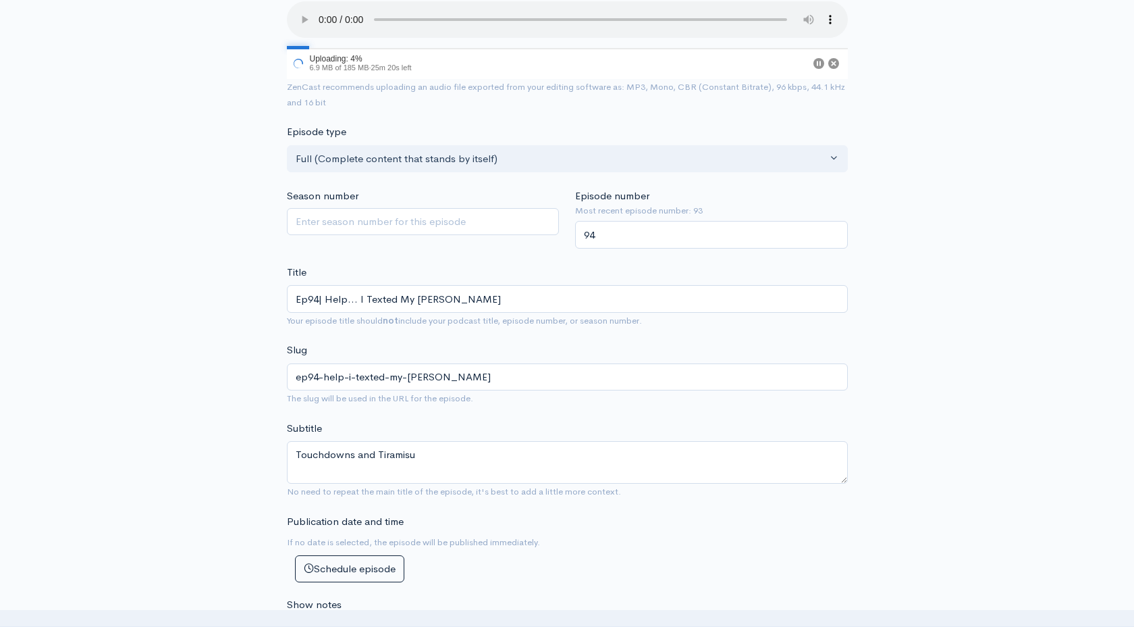
scroll to position [175, 0]
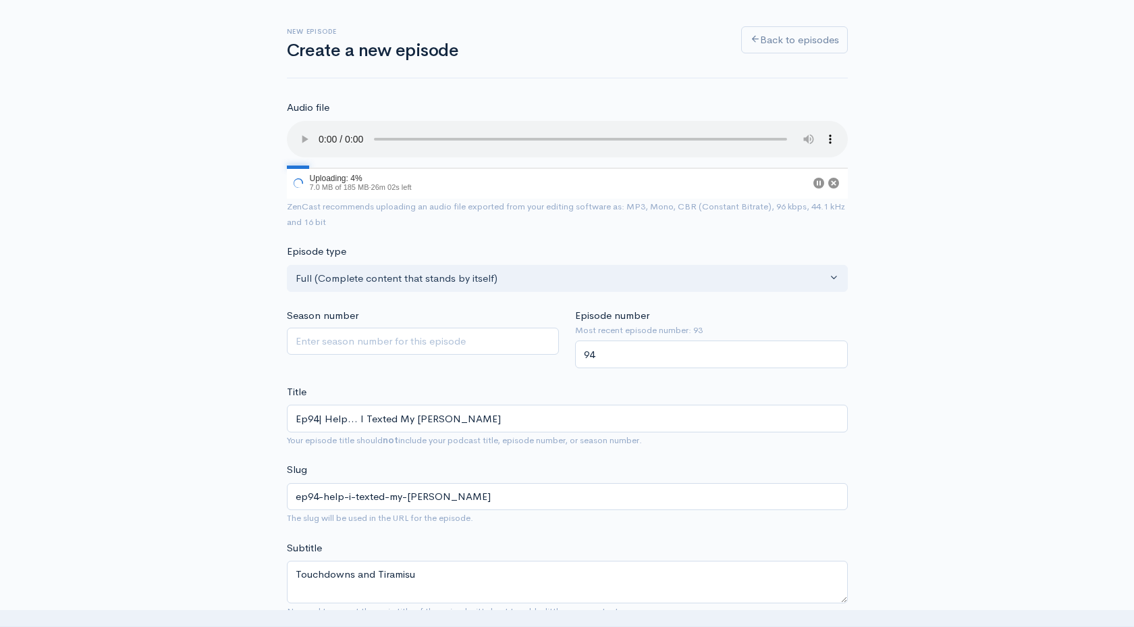
scroll to position [57, 0]
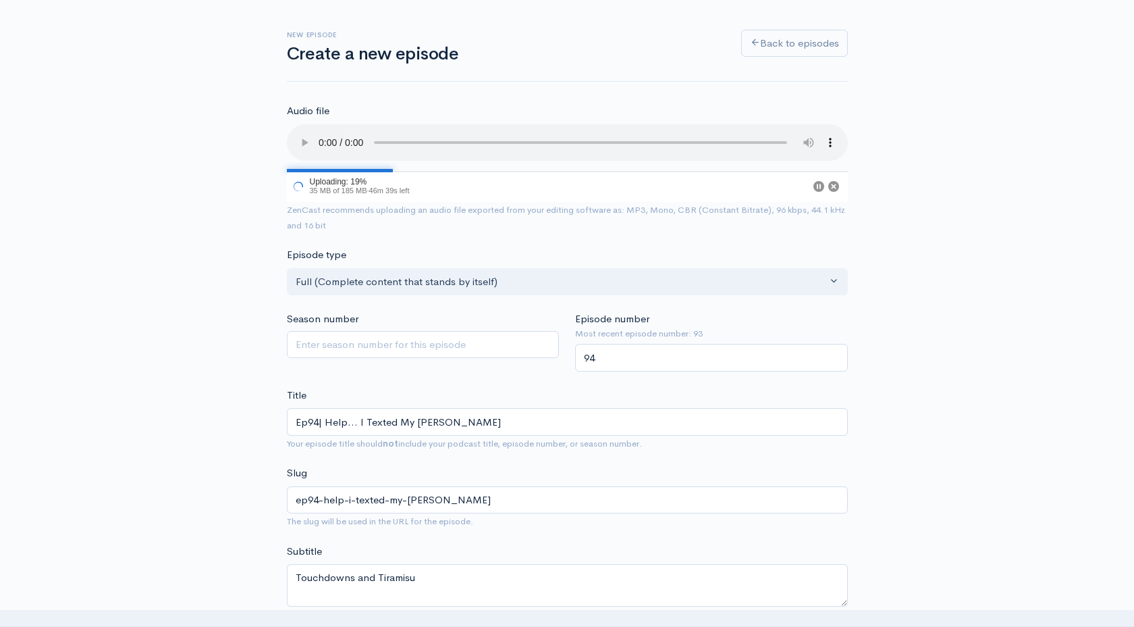
click at [635, 68] on div "New episode Create a new episode Back to episodes" at bounding box center [567, 48] width 561 height 69
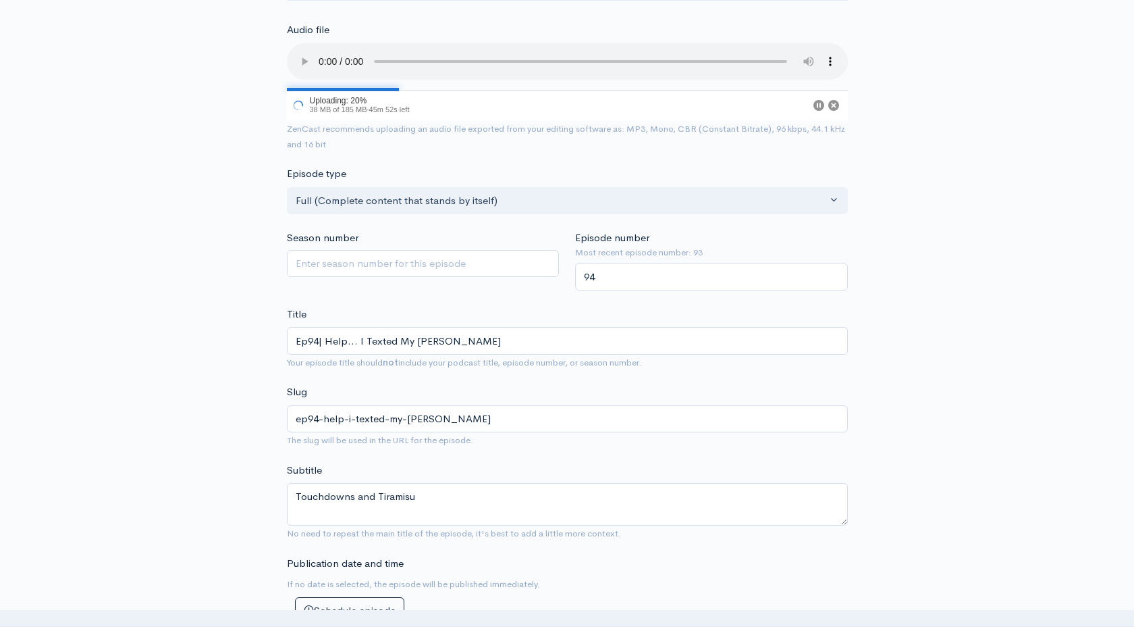
scroll to position [0, 0]
